Goal: Transaction & Acquisition: Purchase product/service

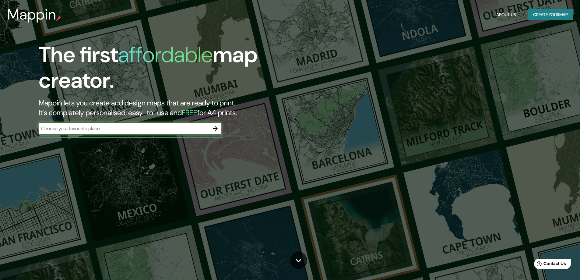
click at [163, 129] on input "text" at bounding box center [124, 128] width 170 height 7
type input "federacion"
click at [215, 127] on icon "button" at bounding box center [215, 128] width 7 height 7
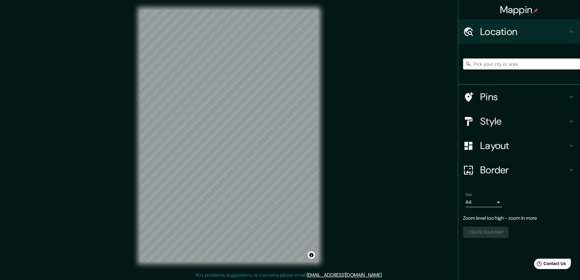
click at [508, 61] on input "Pick your city or area" at bounding box center [521, 63] width 117 height 11
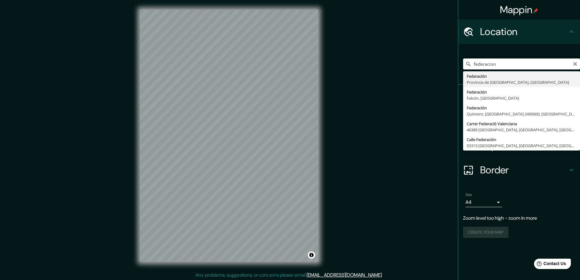
type input "Federación, [GEOGRAPHIC_DATA], [GEOGRAPHIC_DATA]"
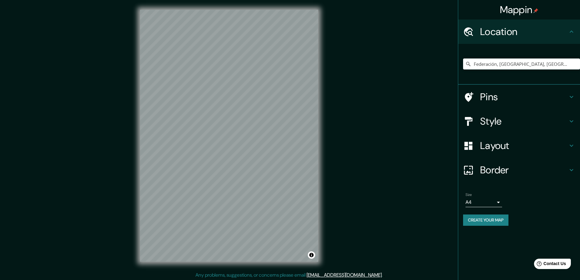
click at [533, 98] on h4 "Pins" at bounding box center [524, 97] width 88 height 12
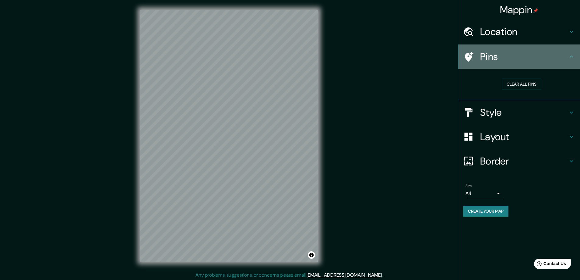
click at [544, 58] on h4 "Pins" at bounding box center [524, 57] width 88 height 12
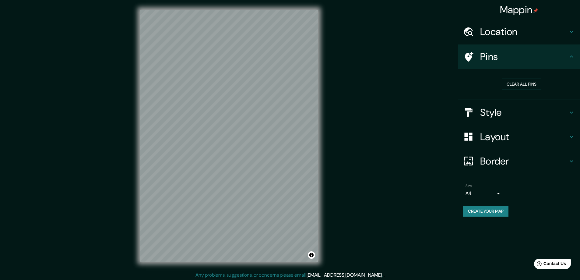
click at [527, 111] on h4 "Style" at bounding box center [524, 112] width 88 height 12
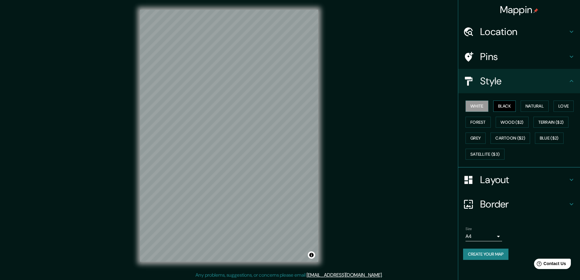
click at [508, 106] on button "Black" at bounding box center [504, 105] width 23 height 11
click at [529, 103] on button "Natural" at bounding box center [534, 105] width 28 height 11
click at [560, 103] on button "Love" at bounding box center [563, 105] width 20 height 11
click at [476, 124] on button "Forest" at bounding box center [477, 122] width 25 height 11
click at [516, 119] on button "Wood ($2)" at bounding box center [512, 122] width 33 height 11
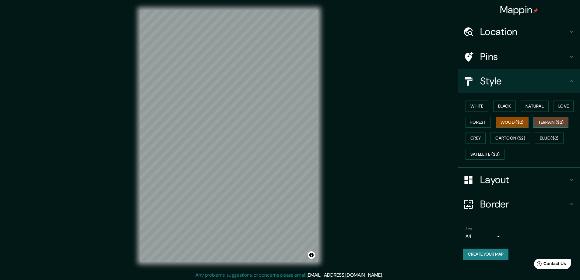
click at [561, 125] on button "Terrain ($2)" at bounding box center [550, 122] width 35 height 11
click at [473, 141] on button "Grey" at bounding box center [475, 137] width 20 height 11
click at [557, 124] on button "Terrain ($2)" at bounding box center [550, 122] width 35 height 11
click at [510, 136] on button "Cartoon ($2)" at bounding box center [510, 137] width 40 height 11
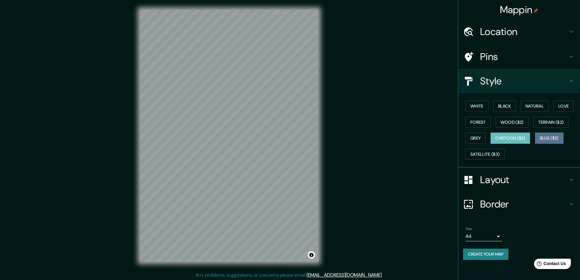
click at [560, 137] on button "Blue ($2)" at bounding box center [549, 137] width 29 height 11
click at [489, 151] on button "Satellite ($3)" at bounding box center [484, 154] width 39 height 11
